Goal: Task Accomplishment & Management: Manage account settings

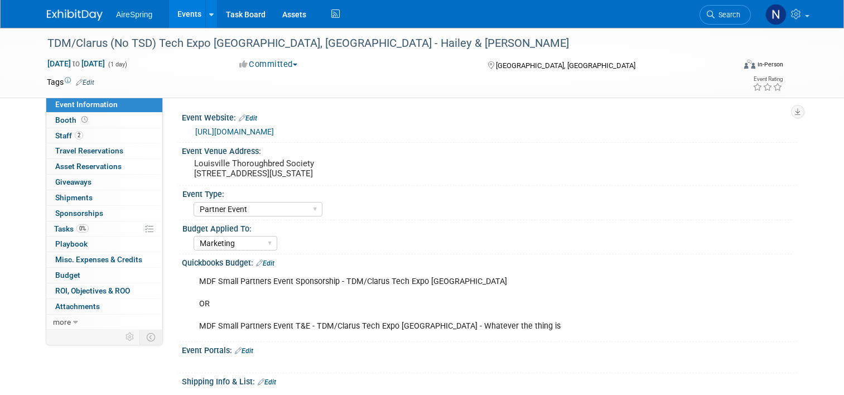
select select "Partner Event"
select select "Marketing"
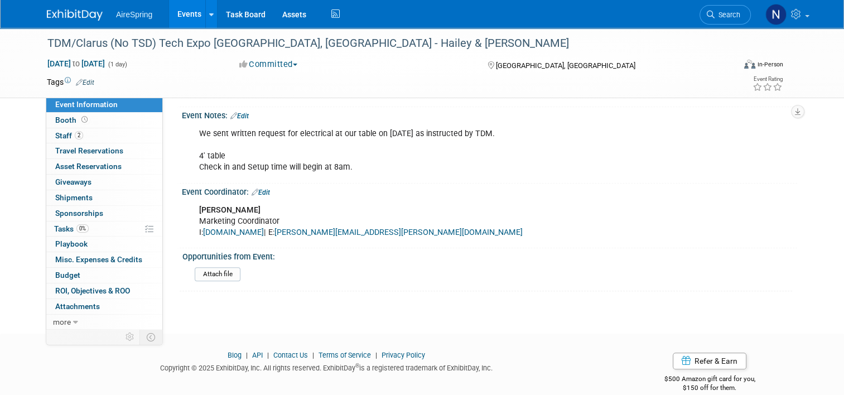
click at [169, 9] on link "Events" at bounding box center [189, 14] width 41 height 28
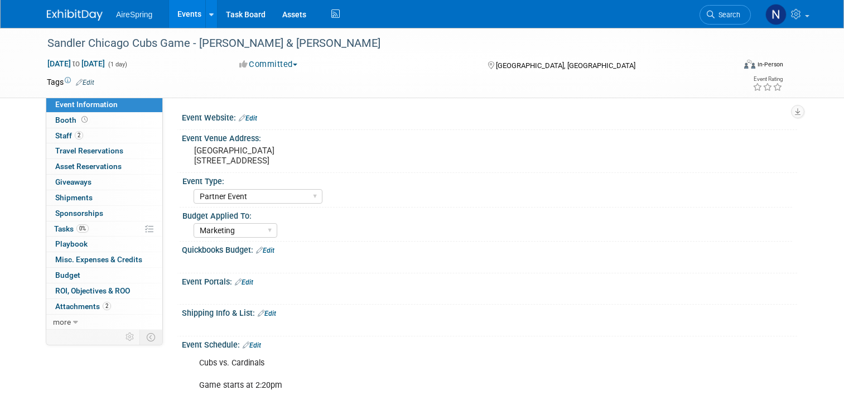
select select "Partner Event"
select select "Marketing"
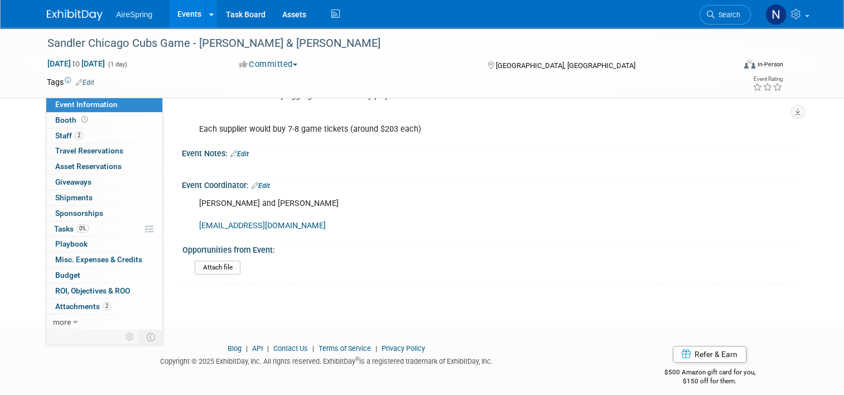
scroll to position [488, 0]
